Goal: Information Seeking & Learning: Learn about a topic

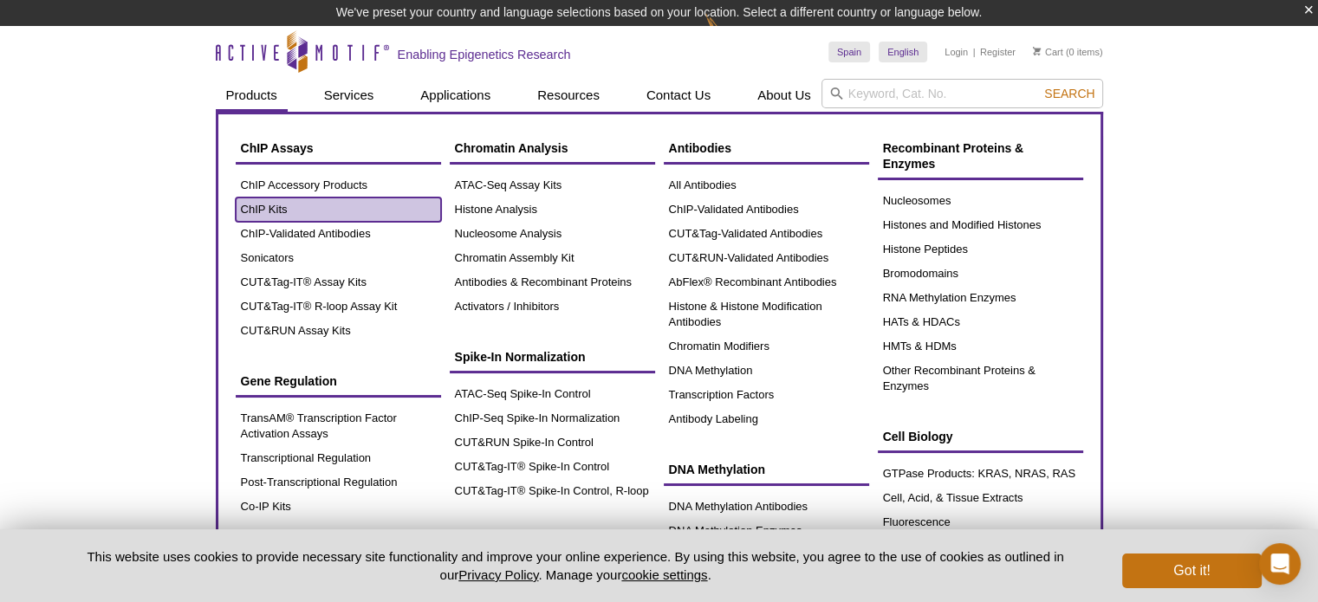
click at [277, 211] on link "ChIP Kits" at bounding box center [338, 210] width 205 height 24
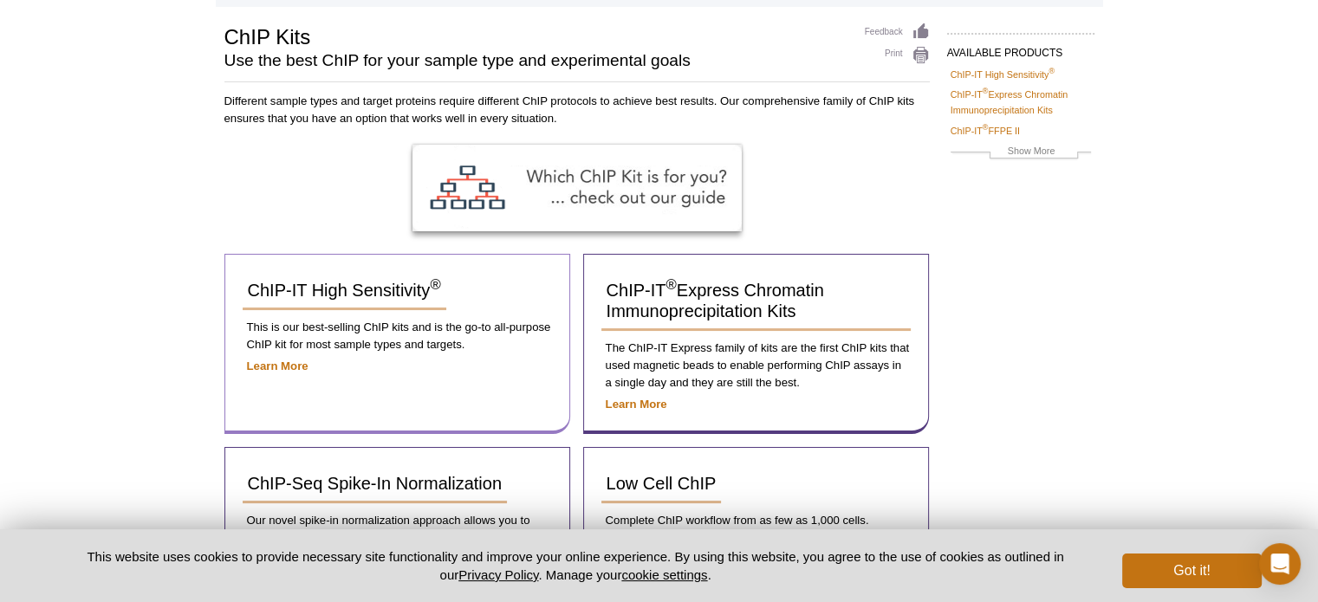
scroll to position [173, 0]
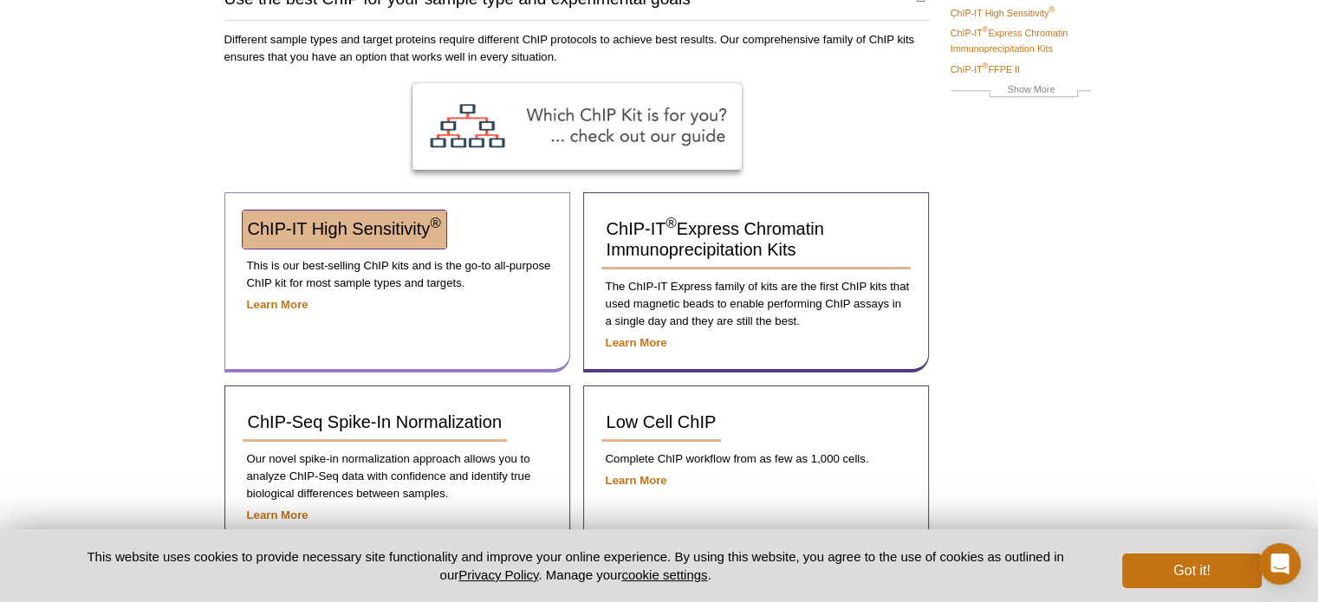
click at [360, 232] on span "ChIP-IT High Sensitivity ®" at bounding box center [344, 228] width 193 height 19
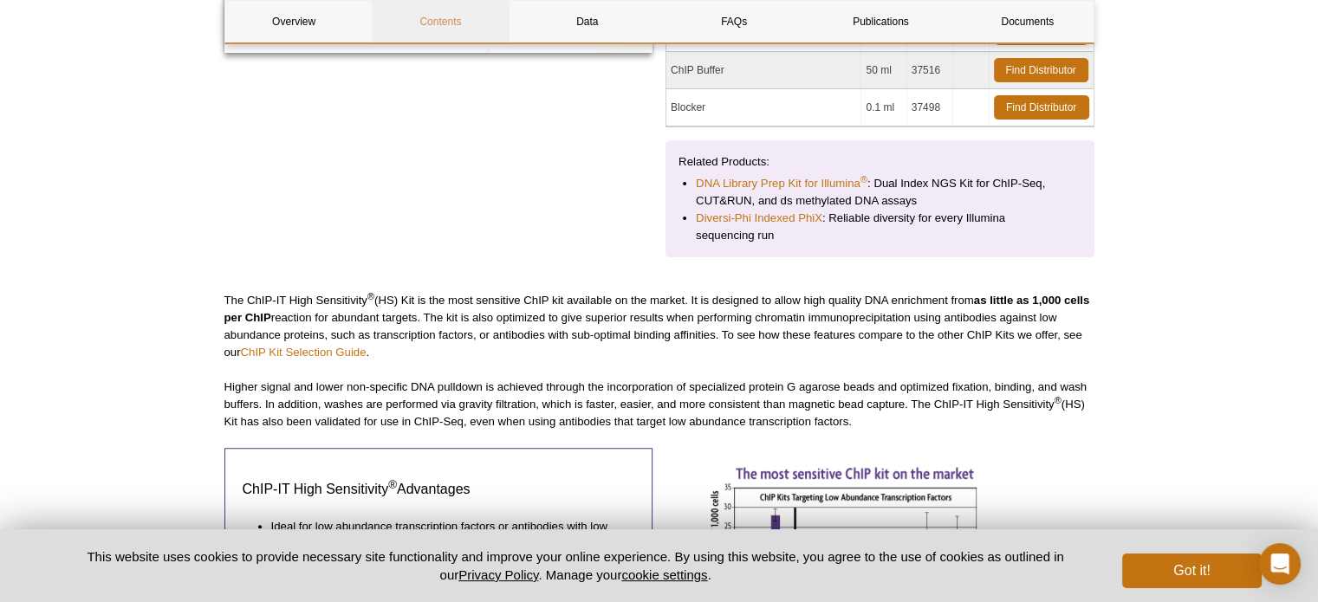
scroll to position [433, 0]
